Goal: Transaction & Acquisition: Purchase product/service

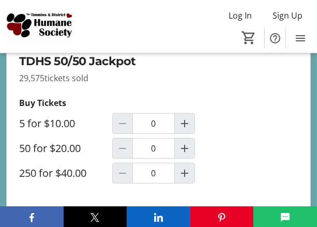
scroll to position [775, 0]
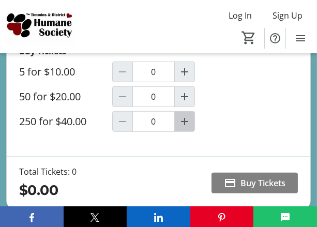
click at [183, 121] on mat-icon "Increment by one" at bounding box center [184, 121] width 12 height 12
type input "1"
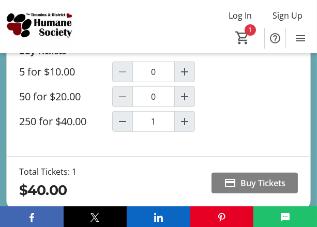
scroll to position [827, 0]
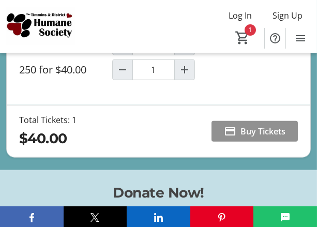
click at [259, 130] on span "Buy Tickets" at bounding box center [262, 131] width 45 height 12
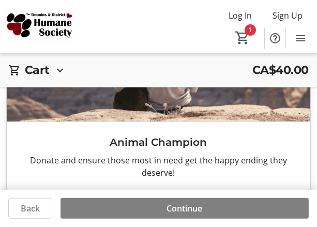
scroll to position [770, 0]
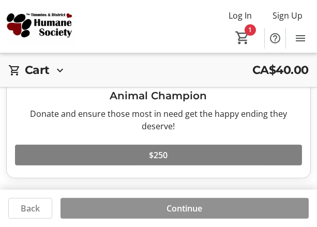
click at [187, 207] on span "Continue" at bounding box center [185, 208] width 36 height 12
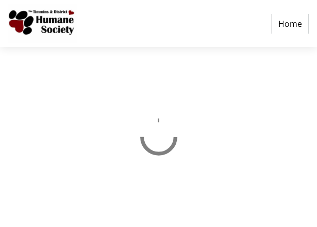
select select "CA"
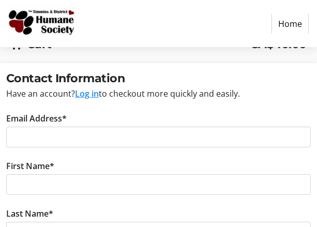
scroll to position [103, 0]
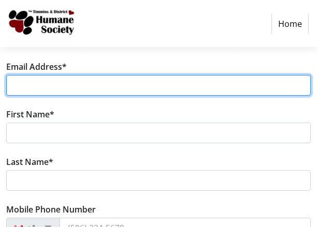
click at [36, 82] on input "Email Address*" at bounding box center [158, 85] width 304 height 21
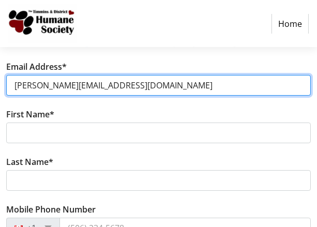
type input "[PERSON_NAME][EMAIL_ADDRESS][DOMAIN_NAME]"
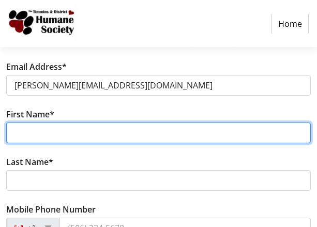
click at [48, 130] on input "First Name*" at bounding box center [158, 132] width 304 height 21
type input "[PERSON_NAME]"
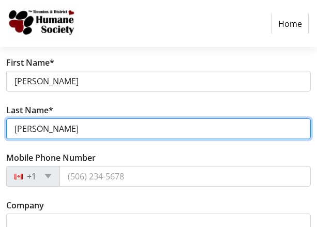
scroll to position [207, 0]
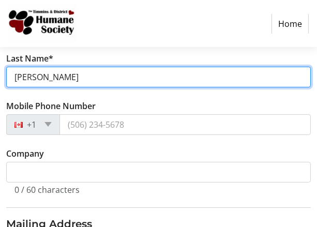
type input "[PERSON_NAME]"
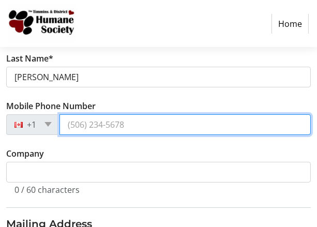
click at [67, 123] on input "Mobile Phone Number" at bounding box center [184, 124] width 251 height 21
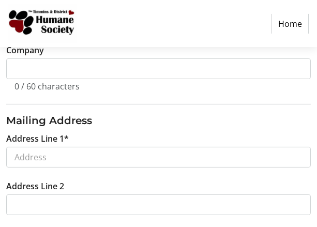
scroll to position [362, 0]
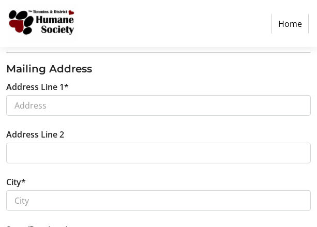
type input "[PHONE_NUMBER]"
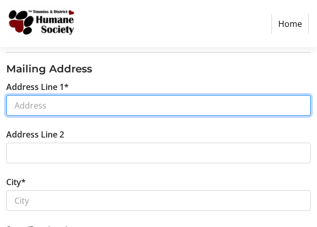
click at [41, 99] on input "Address Line 1*" at bounding box center [158, 105] width 304 height 21
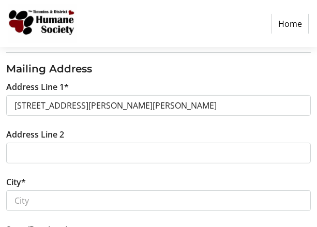
type input "[STREET_ADDRESS][PERSON_NAME]"
type input "[PERSON_NAME]"
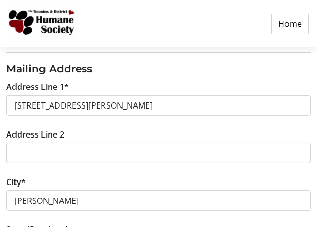
select select "ON"
type input "P0K 1N0"
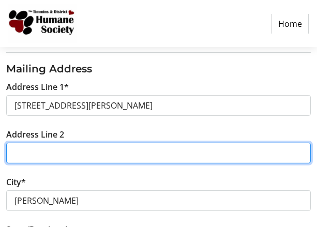
click at [16, 148] on input "Address Line 2" at bounding box center [158, 153] width 304 height 21
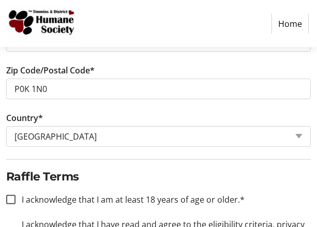
scroll to position [664, 0]
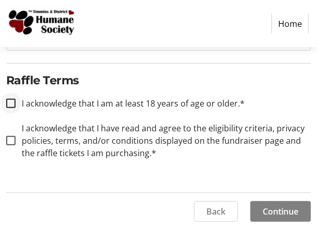
type input "Box 18"
click at [11, 99] on input "I acknowledge that I am at least 18 years of age or older.*" at bounding box center [10, 103] width 9 height 9
checkbox input "true"
click at [10, 140] on input "I acknowledge that I have read and agree to the eligibility criteria, privacy p…" at bounding box center [10, 140] width 9 height 9
checkbox input "true"
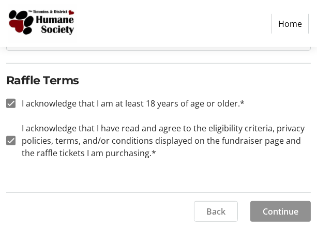
click at [275, 206] on span "Continue" at bounding box center [280, 211] width 36 height 12
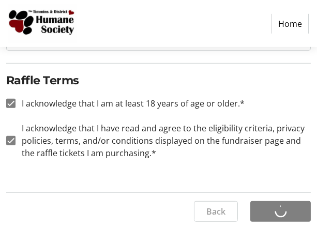
scroll to position [0, 0]
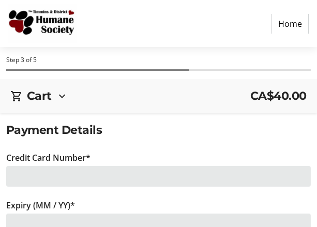
scroll to position [52, 0]
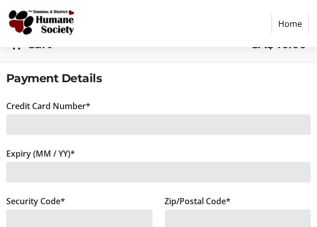
click at [32, 125] on div at bounding box center [158, 124] width 304 height 21
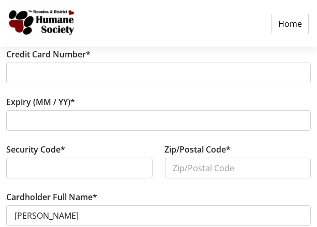
scroll to position [155, 0]
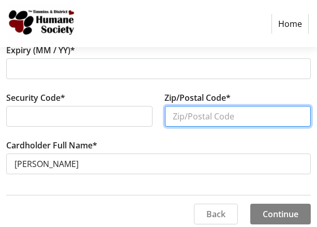
click at [188, 113] on input "Zip/Postal Code*" at bounding box center [238, 116] width 146 height 21
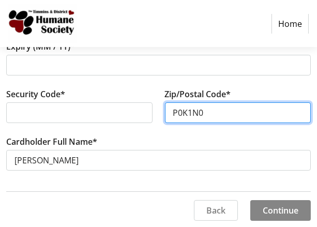
type input "P0K1N0"
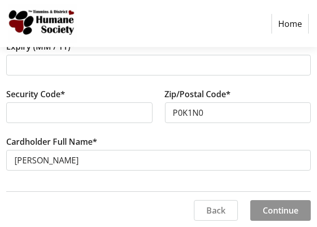
click at [276, 208] on span "Continue" at bounding box center [280, 210] width 36 height 12
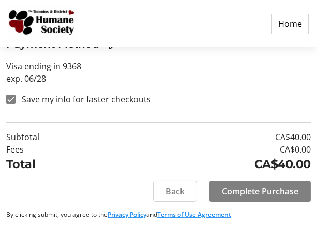
scroll to position [146, 0]
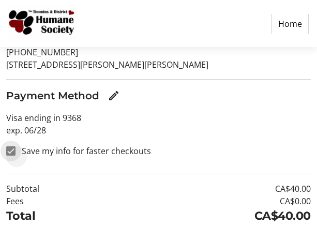
click at [11, 150] on input "Save my info for faster checkouts" at bounding box center [10, 150] width 9 height 9
checkbox input "false"
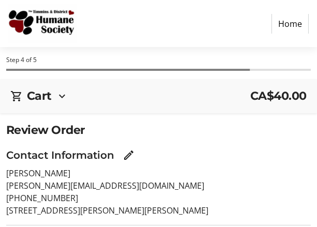
scroll to position [197, 0]
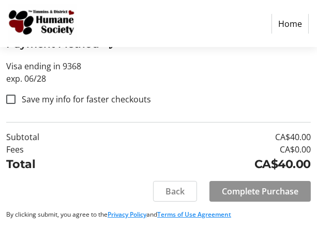
click at [264, 188] on span "Complete Purchase" at bounding box center [260, 191] width 76 height 12
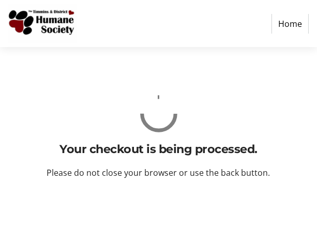
scroll to position [0, 0]
